Goal: Navigation & Orientation: Find specific page/section

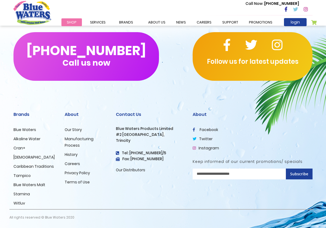
scroll to position [461, 0]
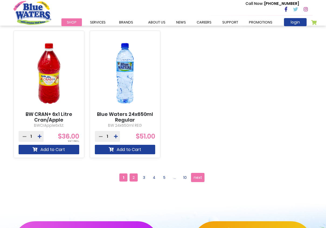
click at [132, 178] on span "2" at bounding box center [134, 177] width 8 height 8
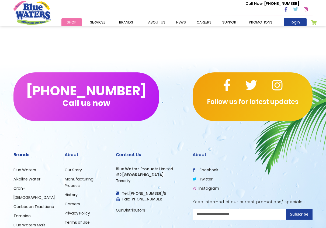
scroll to position [242, 0]
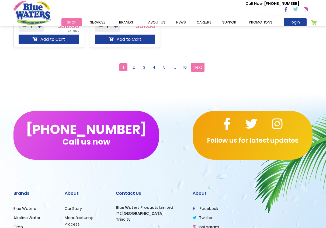
scroll to position [593, 0]
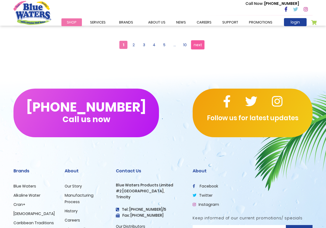
click at [200, 45] on span "next" at bounding box center [198, 45] width 8 height 8
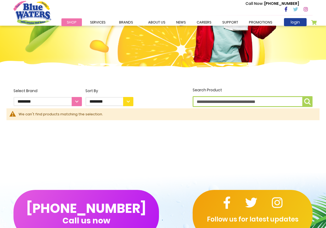
scroll to position [81, 0]
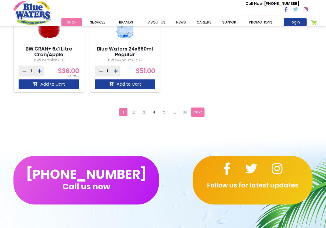
scroll to position [488, 0]
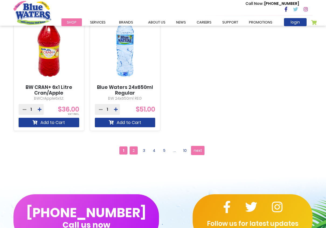
click at [133, 152] on span "2" at bounding box center [134, 150] width 8 height 8
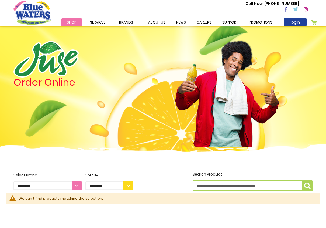
scroll to position [162, 0]
